Goal: Task Accomplishment & Management: Manage account settings

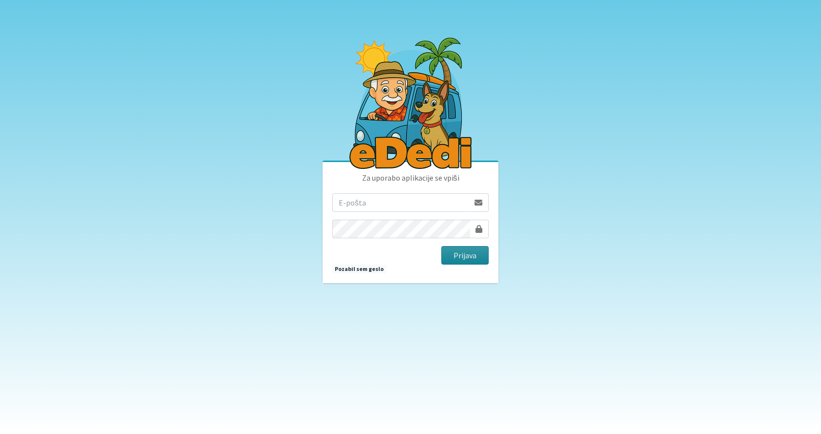
type input "[EMAIL_ADDRESS][DOMAIN_NAME]"
click at [463, 253] on button "Prijava" at bounding box center [464, 255] width 47 height 19
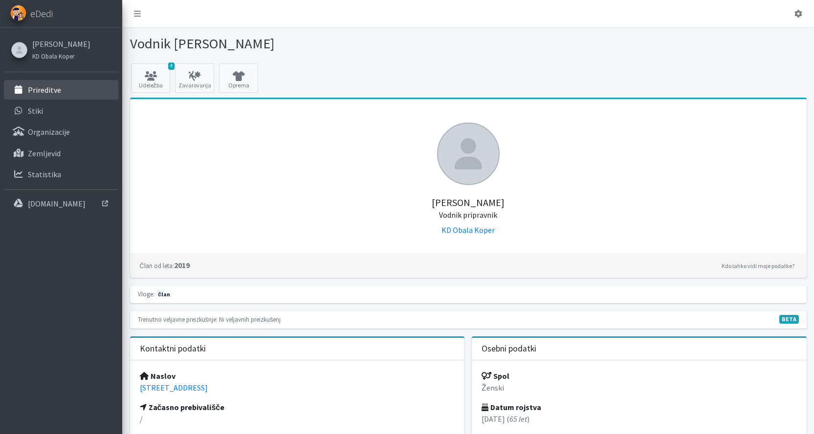
click at [47, 89] on p "Prireditve" at bounding box center [44, 90] width 33 height 10
click at [160, 82] on link "4 Udeležba" at bounding box center [150, 78] width 39 height 29
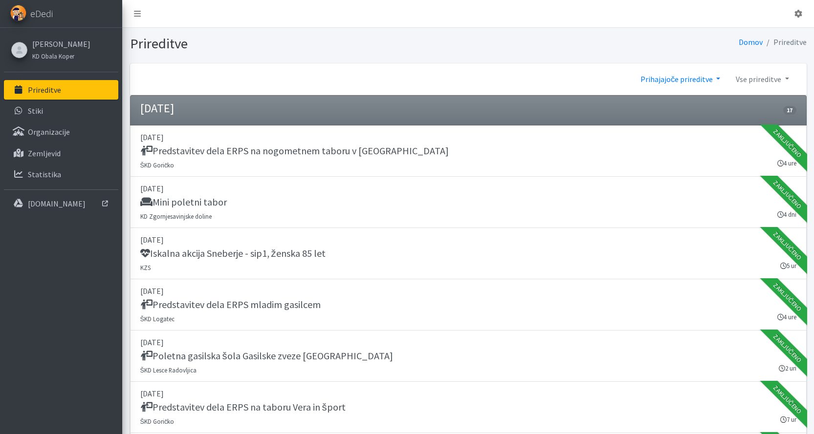
click at [720, 77] on link "Prihajajoče prireditve" at bounding box center [679, 79] width 95 height 20
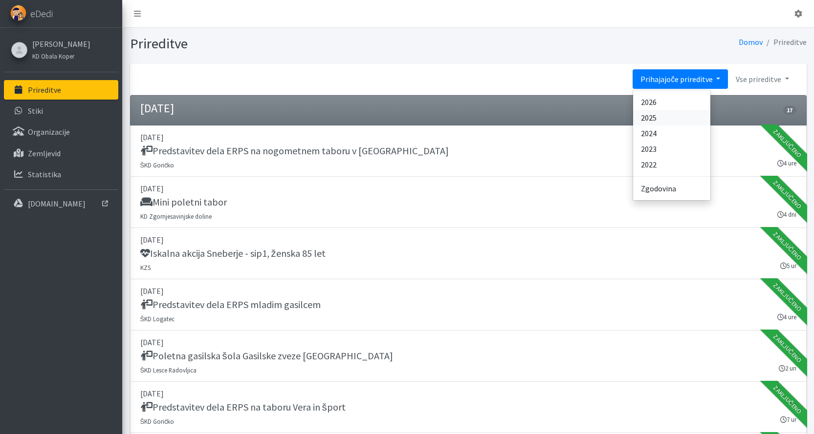
click at [647, 118] on link "2025" at bounding box center [671, 118] width 77 height 16
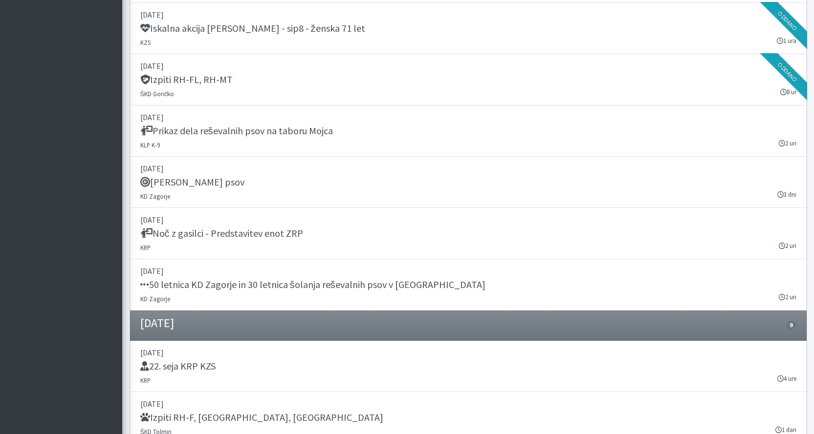
scroll to position [11088, 0]
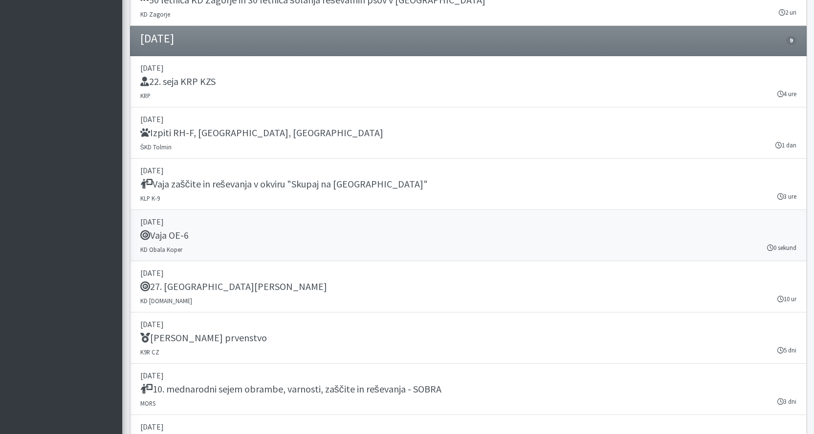
click at [171, 227] on p "07. september 2025" at bounding box center [468, 222] width 656 height 12
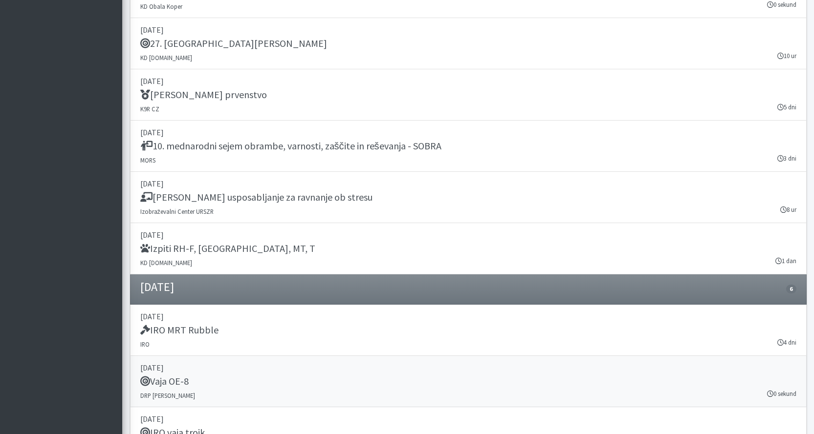
scroll to position [11332, 0]
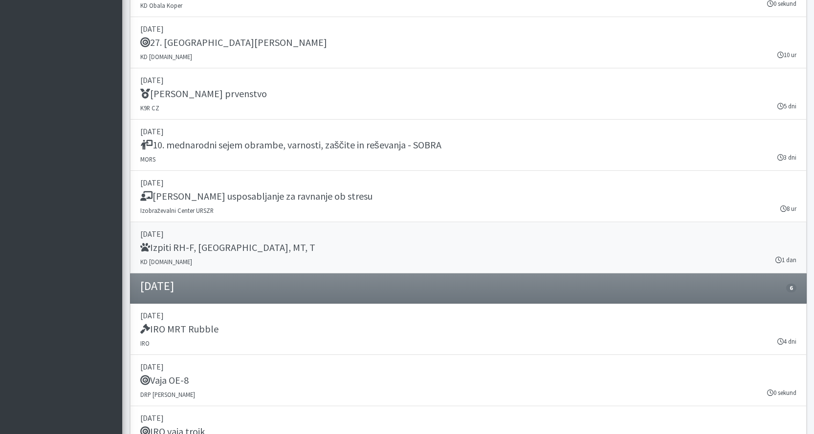
click at [175, 235] on p "27. september 2025" at bounding box center [468, 234] width 656 height 12
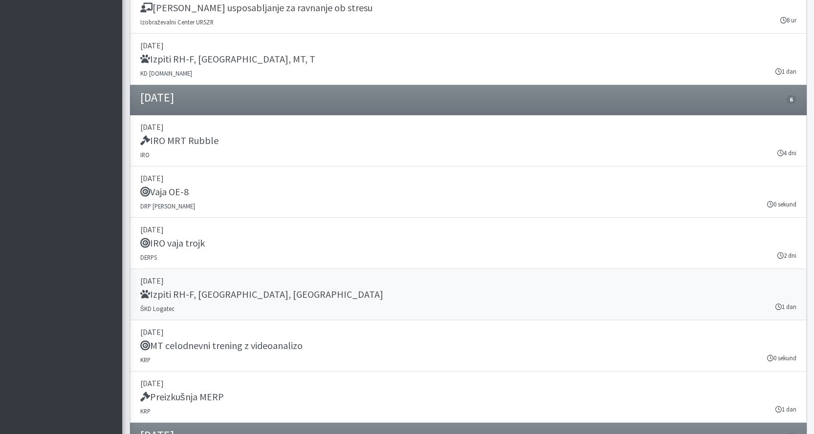
scroll to position [11527, 0]
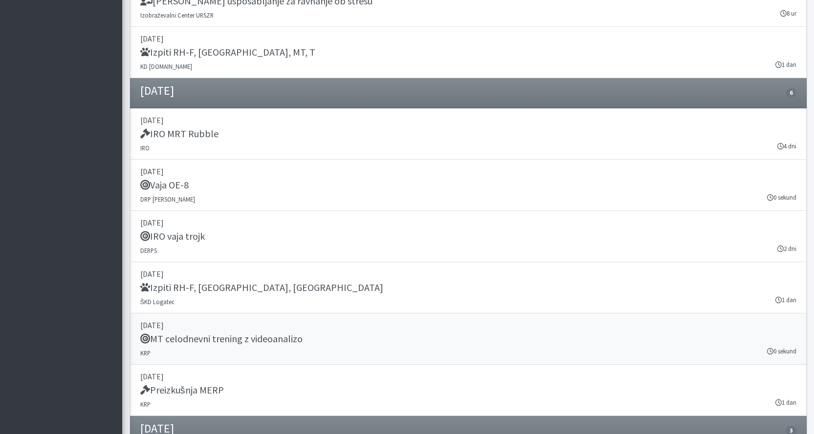
click at [169, 335] on h5 "MT celodnevni trening z videoanalizo" at bounding box center [221, 339] width 162 height 12
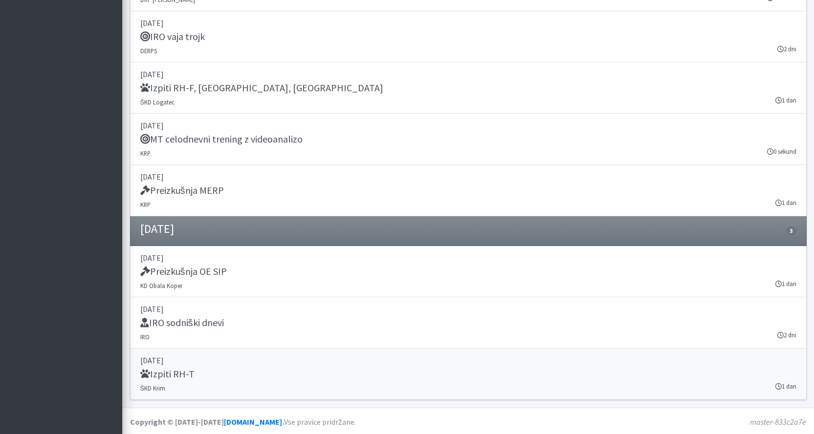
scroll to position [11729, 0]
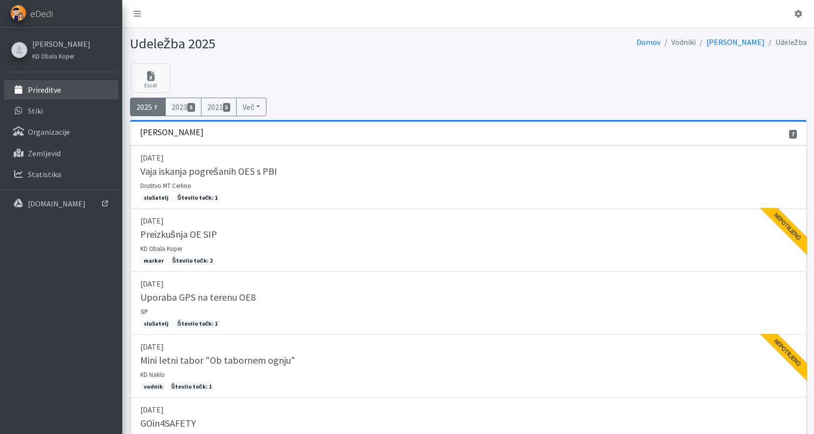
click at [30, 87] on p "Prireditve" at bounding box center [44, 90] width 33 height 10
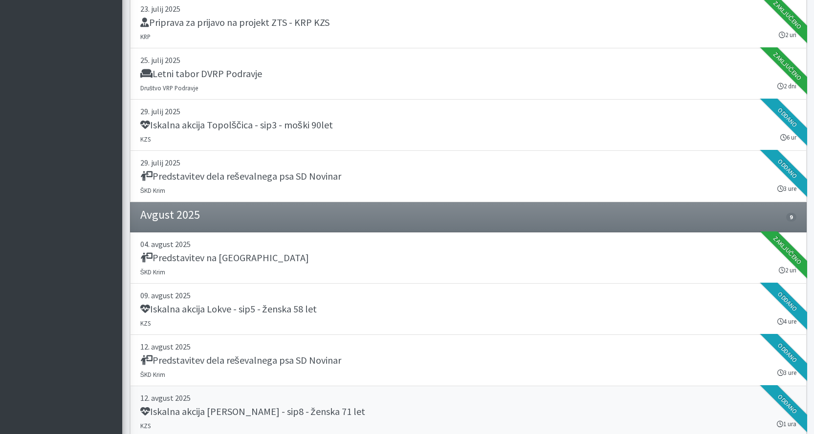
scroll to position [880, 0]
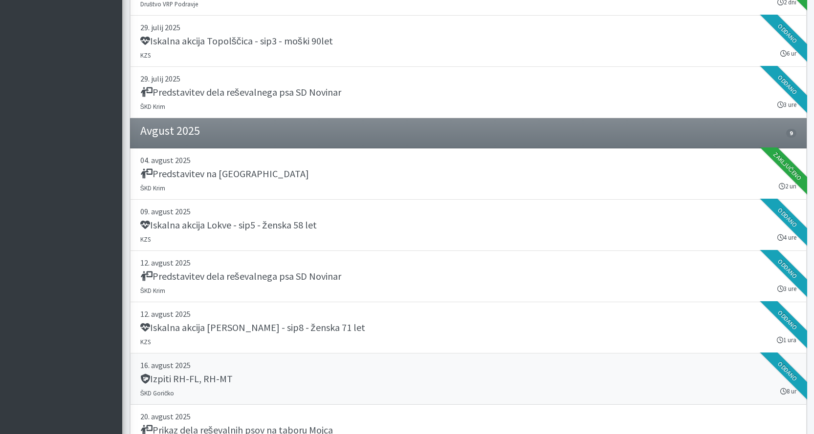
click at [255, 384] on div "Izpiti RH-FL, RH-MT" at bounding box center [468, 380] width 656 height 14
